Goal: Transaction & Acquisition: Book appointment/travel/reservation

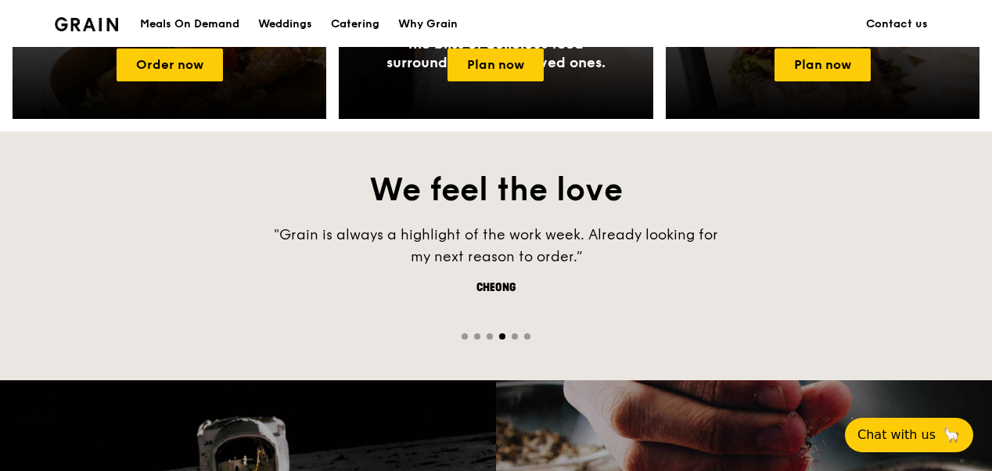
scroll to position [939, 0]
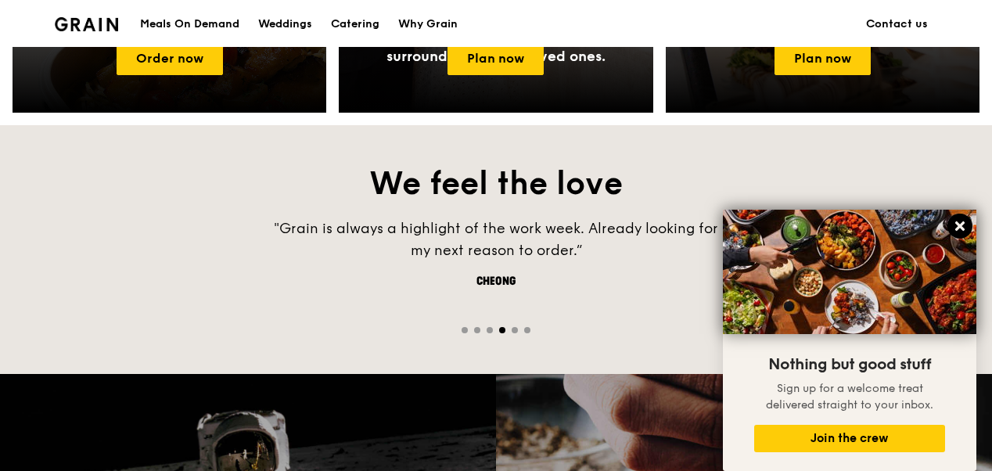
click at [949, 224] on button at bounding box center [960, 226] width 25 height 25
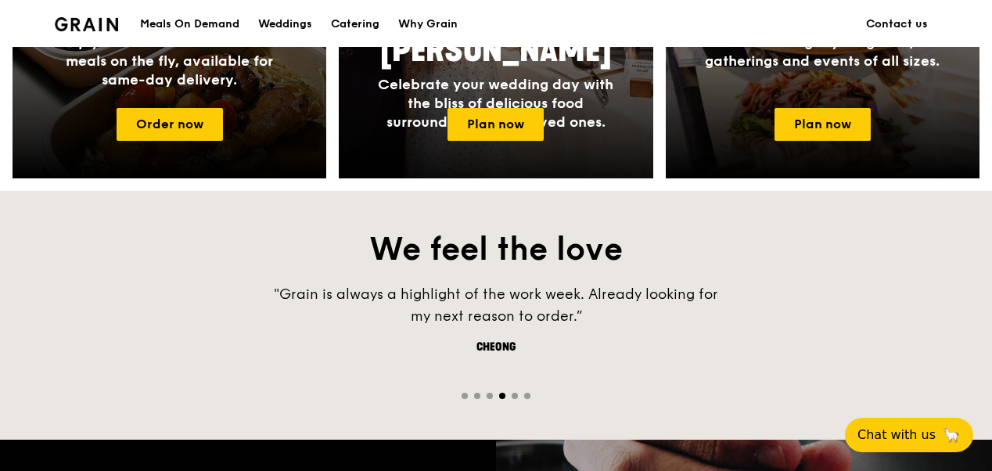
scroll to position [704, 0]
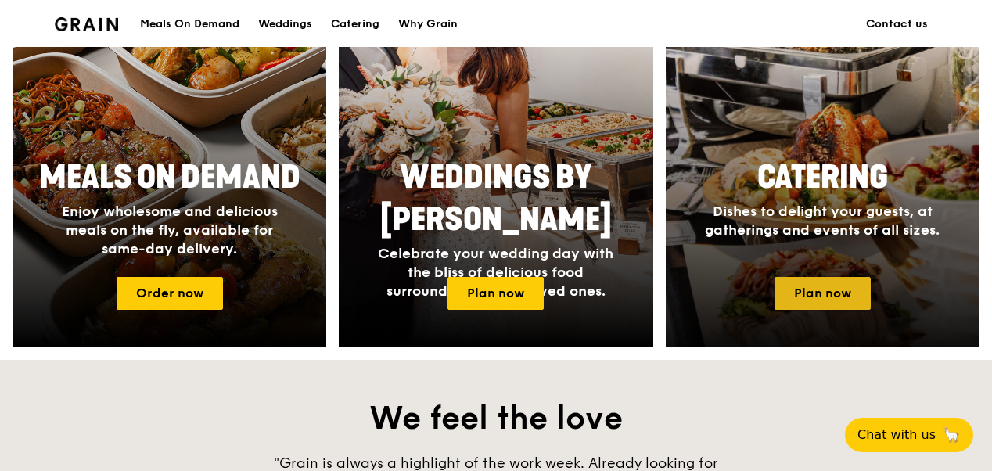
click at [829, 280] on link "Plan now" at bounding box center [823, 293] width 96 height 33
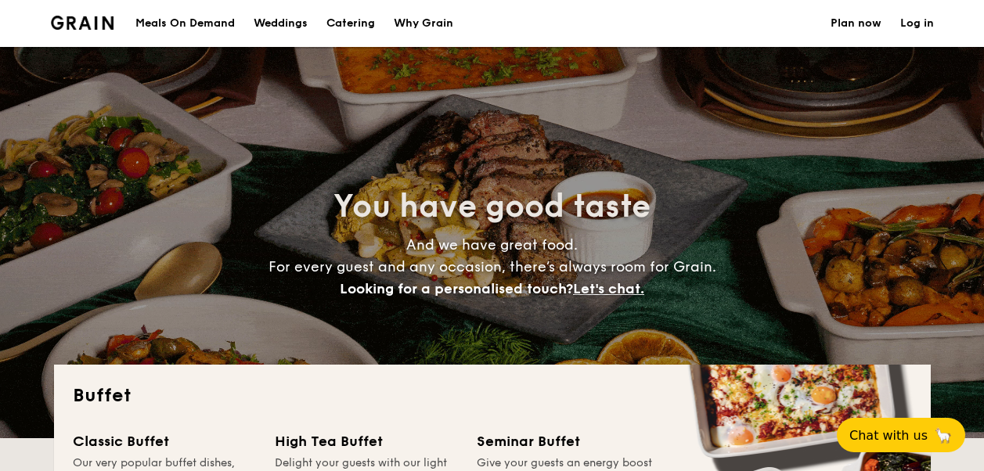
select select
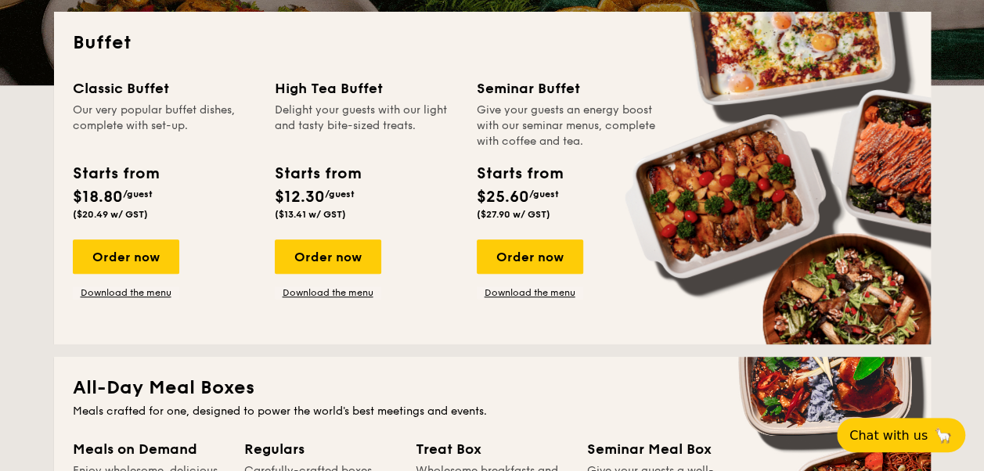
scroll to position [469, 0]
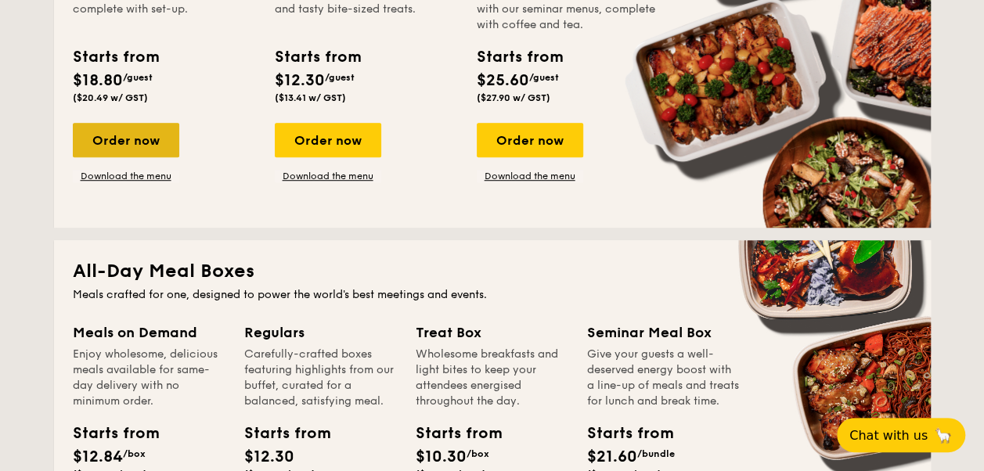
click at [141, 123] on div "Order now" at bounding box center [126, 140] width 106 height 34
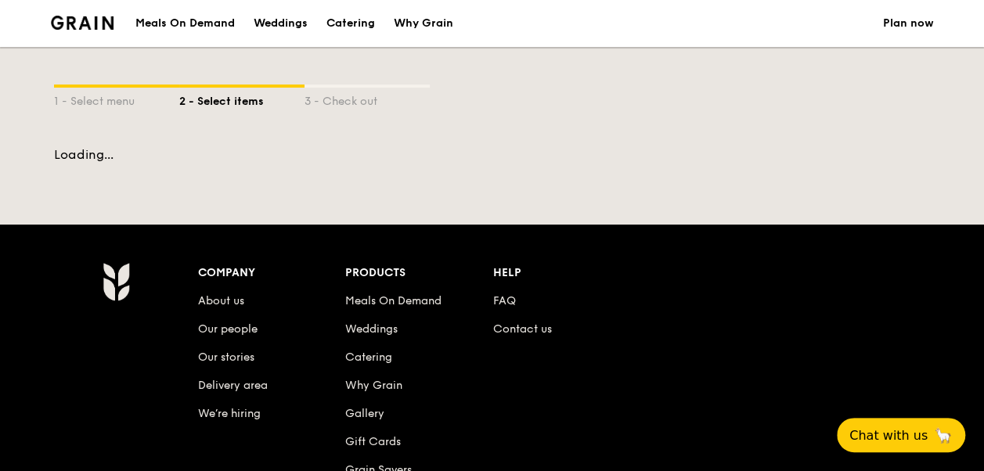
click at [143, 177] on div "Meals On Demand Weddings Catering Why Grain Plan now 1 - Select menu 2 - Select…" at bounding box center [492, 344] width 984 height 688
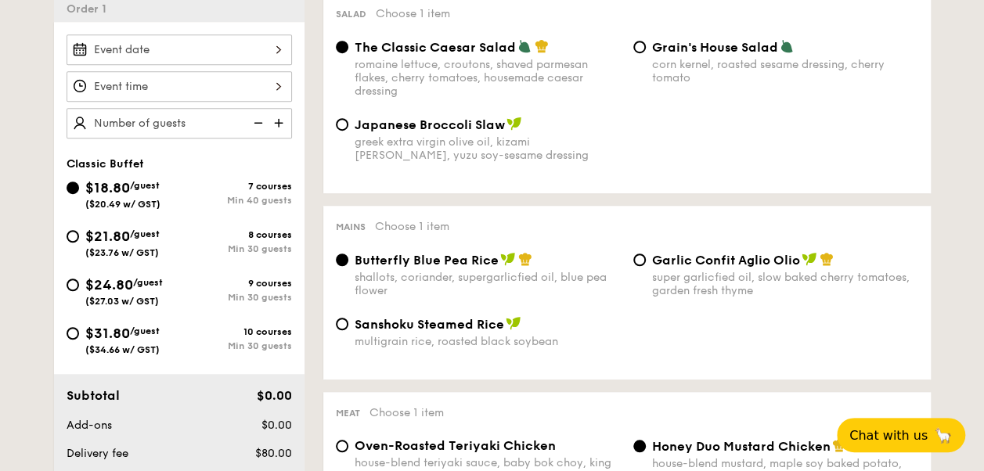
scroll to position [451, 0]
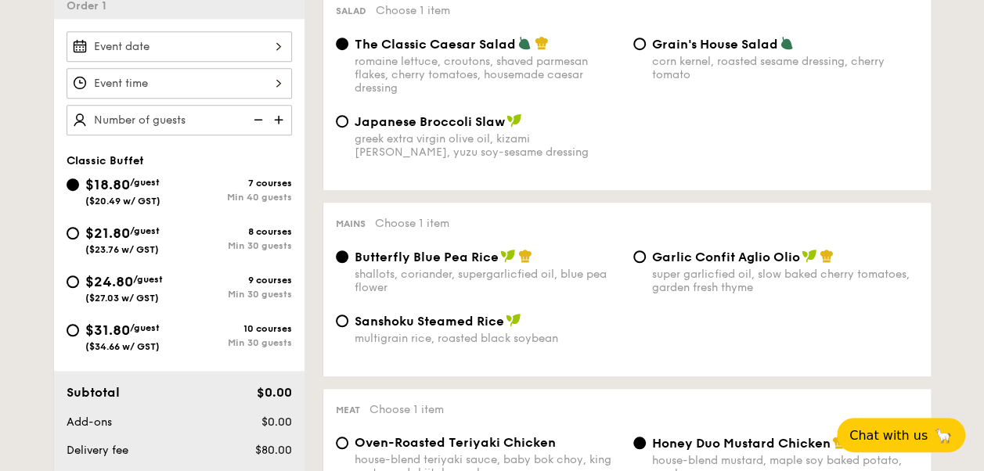
click at [167, 333] on div "$31.80 /guest ($34.66 w/ GST)" at bounding box center [123, 335] width 113 height 33
click at [79, 333] on input "$31.80 /guest ($34.66 w/ GST) 10 courses Min 30 guests" at bounding box center [73, 330] width 13 height 13
radio input "true"
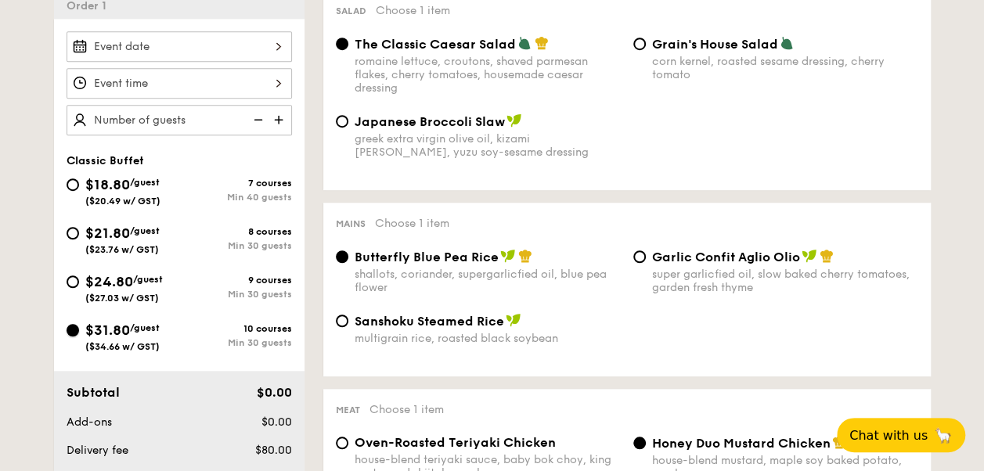
radio input "true"
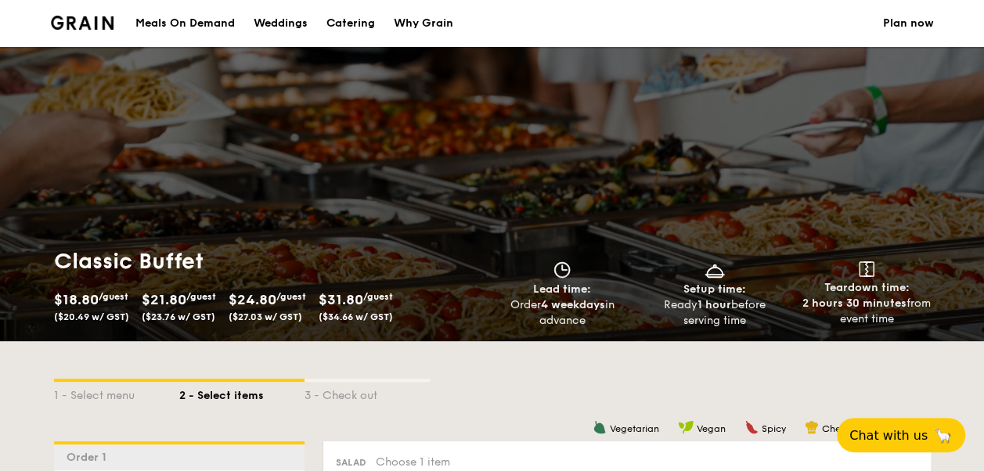
scroll to position [78, 0]
